Goal: Task Accomplishment & Management: Use online tool/utility

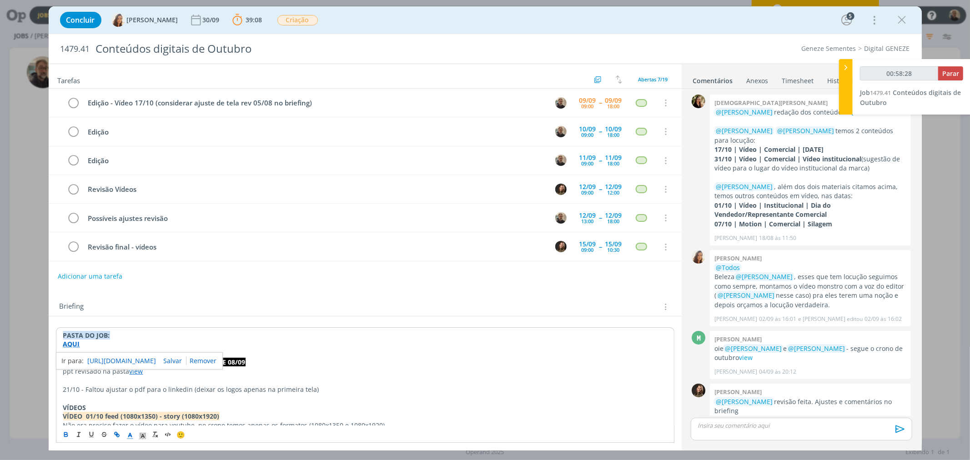
scroll to position [578, 0]
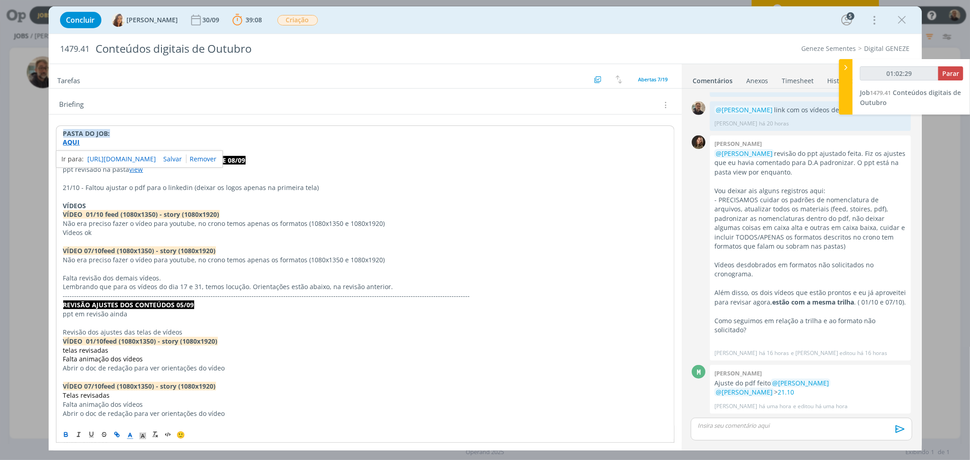
type input "01:02:30"
click at [949, 70] on span "Parar" at bounding box center [950, 73] width 17 height 9
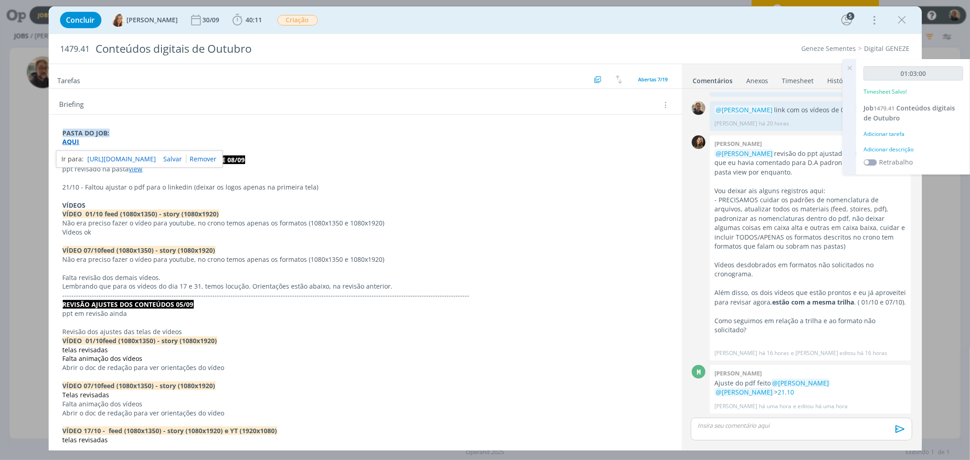
click at [849, 68] on icon at bounding box center [849, 68] width 16 height 18
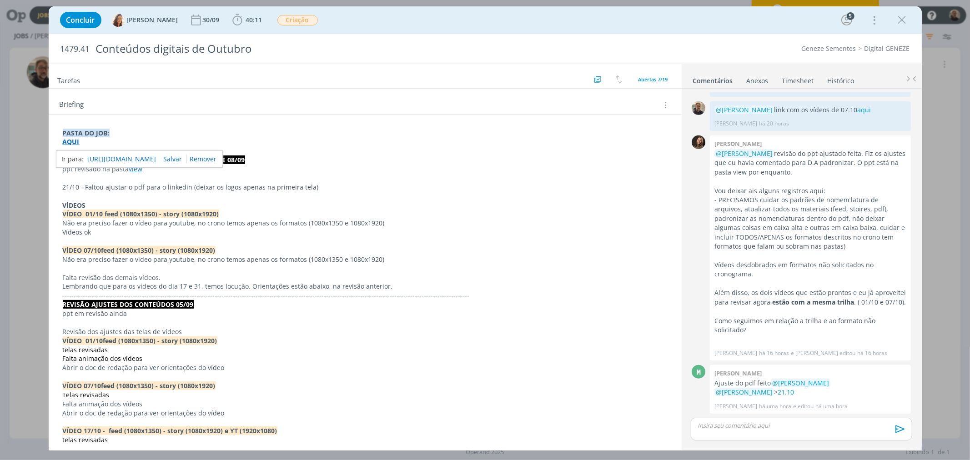
click at [800, 79] on link "Timesheet" at bounding box center [797, 78] width 33 height 13
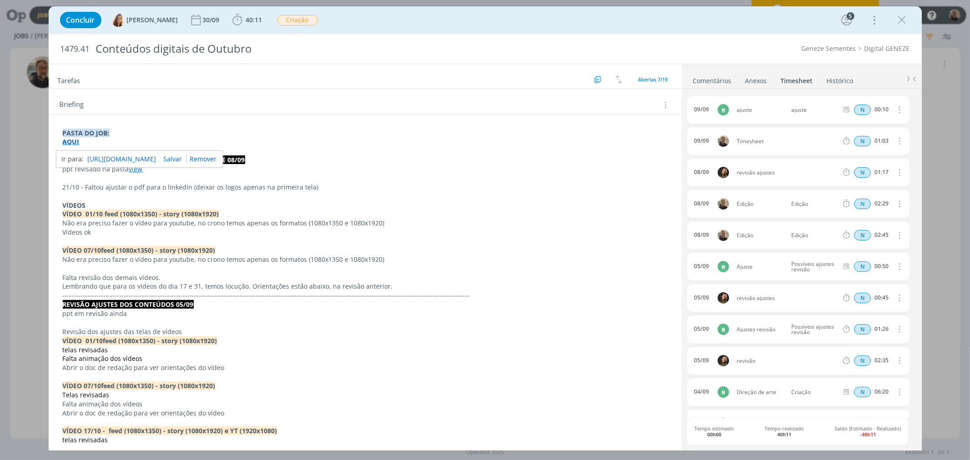
click at [897, 142] on icon "dialog" at bounding box center [899, 140] width 10 height 11
click at [855, 173] on link "Editar" at bounding box center [873, 171] width 72 height 15
click at [755, 143] on div "Timesheet" at bounding box center [760, 141] width 49 height 10
drag, startPoint x: 774, startPoint y: 140, endPoint x: 684, endPoint y: 140, distance: 90.0
click at [684, 140] on div "0 [PERSON_NAME] @[PERSON_NAME] redação dos conteúdos AQUI . @[PERSON_NAME] @[PE…" at bounding box center [801, 269] width 240 height 360
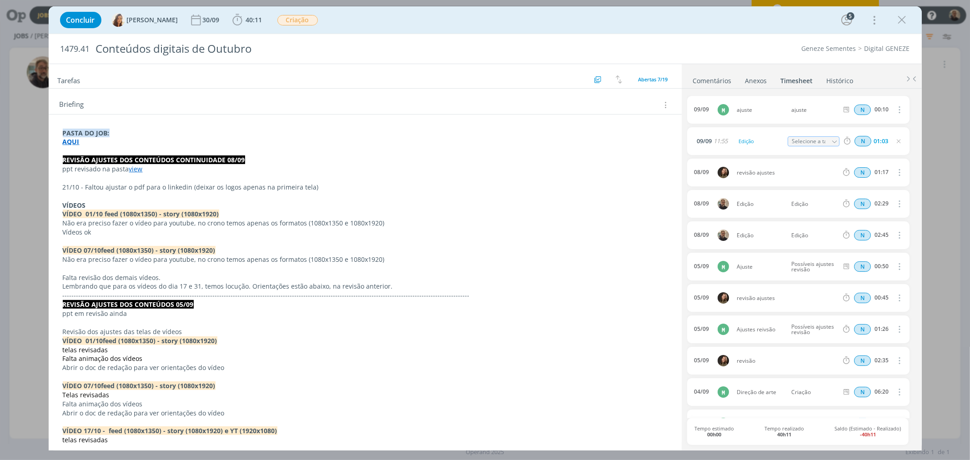
click at [832, 142] on icon "dialog" at bounding box center [834, 142] width 6 height 6
click at [823, 193] on div "Edição - [PERSON_NAME]" at bounding box center [821, 193] width 55 height 7
type input "Edição"
click at [716, 72] on link "Comentários" at bounding box center [712, 78] width 40 height 13
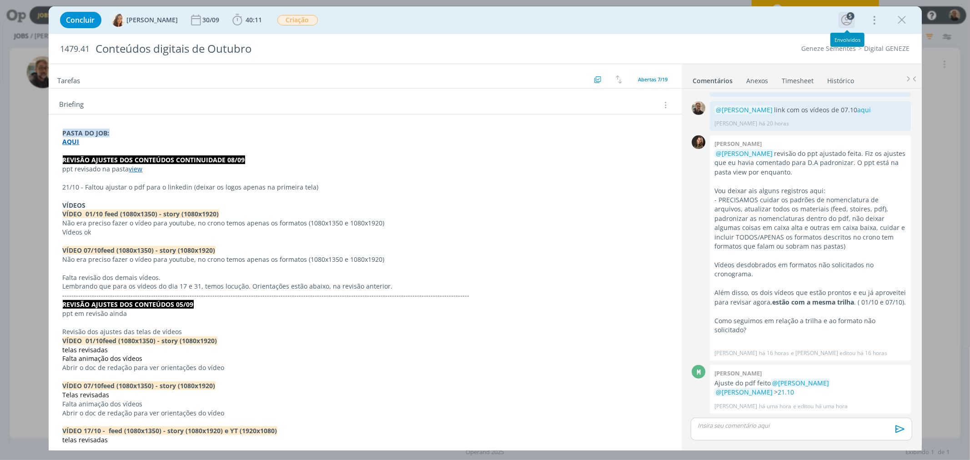
click at [846, 20] on icon "dialog" at bounding box center [846, 20] width 11 height 11
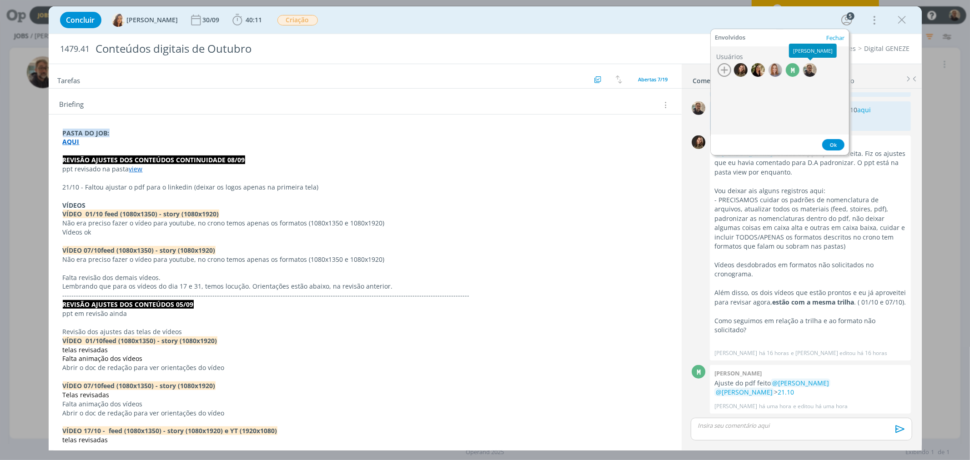
click at [831, 37] on button "Fechar" at bounding box center [834, 38] width 19 height 7
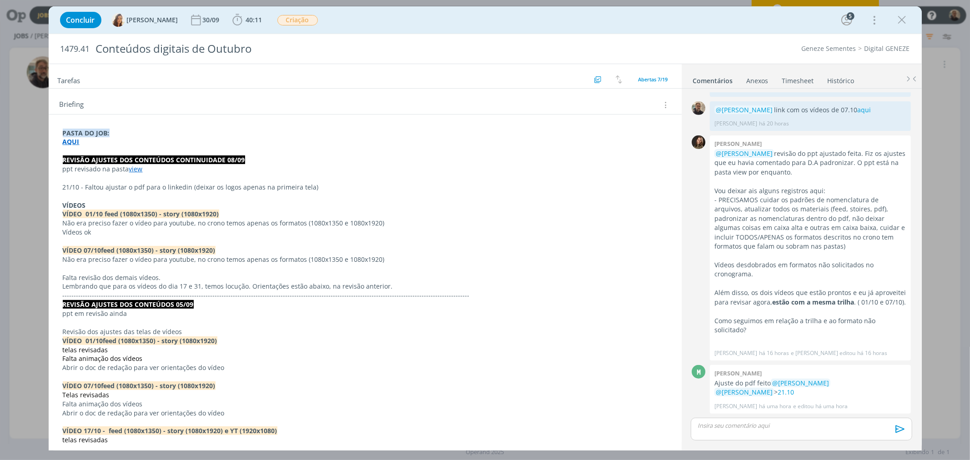
click at [829, 79] on link "Histórico" at bounding box center [841, 78] width 28 height 13
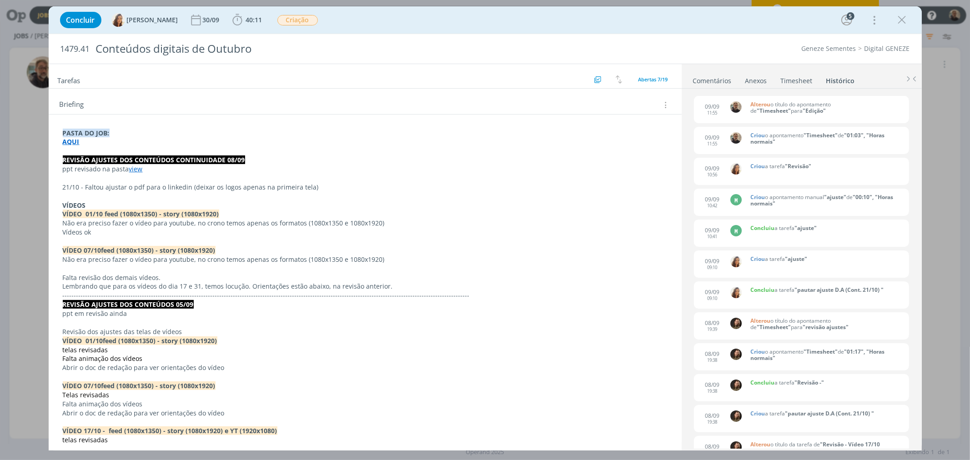
click at [753, 80] on div "Anexos 0" at bounding box center [756, 80] width 22 height 9
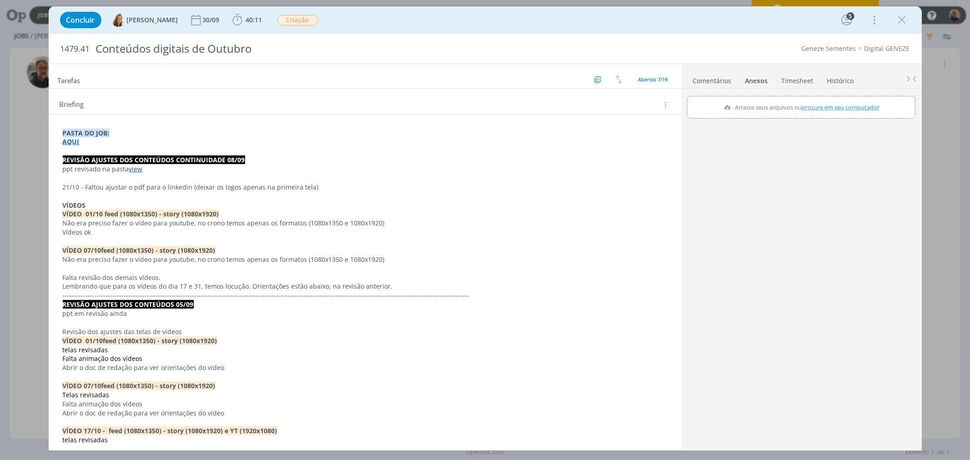
click at [717, 81] on link "Comentários" at bounding box center [712, 78] width 40 height 13
